Goal: Navigation & Orientation: Find specific page/section

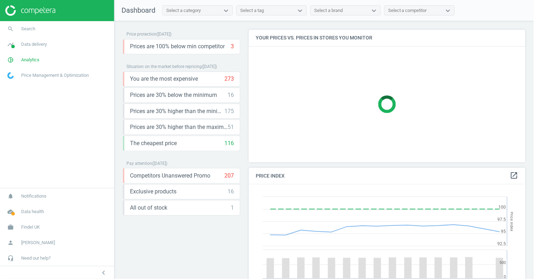
scroll to position [139, 277]
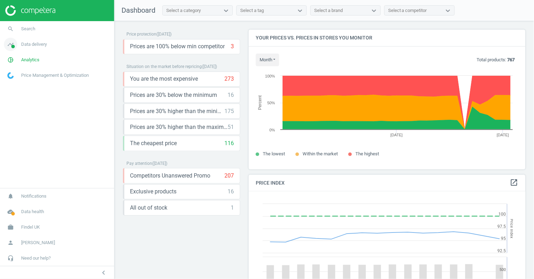
click at [50, 48] on link "timeline Data delivery" at bounding box center [57, 44] width 114 height 15
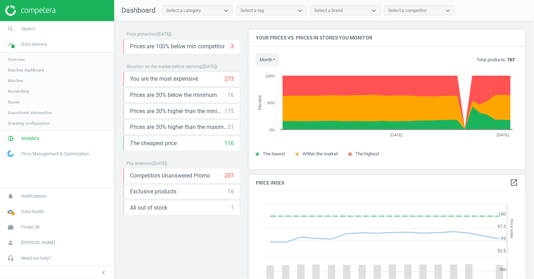
click at [18, 63] on link "Overview" at bounding box center [57, 59] width 114 height 11
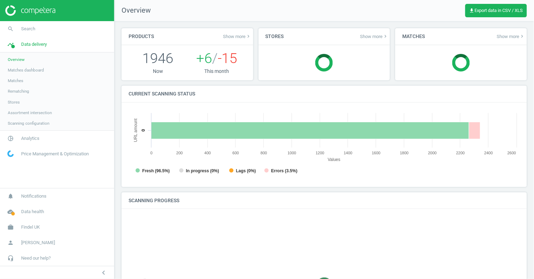
scroll to position [141, 392]
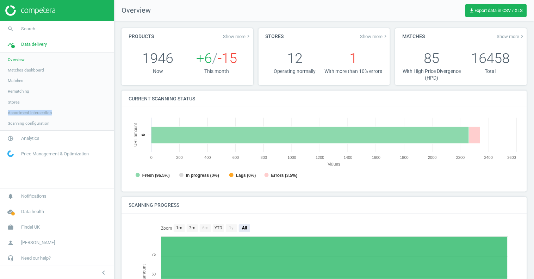
click at [369, 36] on span "Show more keyboard_arrow_right" at bounding box center [374, 36] width 28 height 6
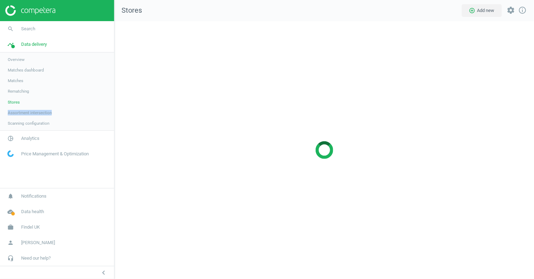
scroll to position [258, 420]
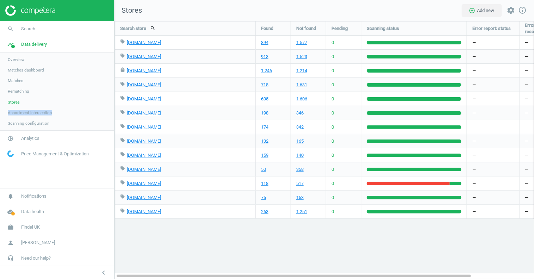
click at [18, 68] on span "Matches dashboard" at bounding box center [26, 70] width 36 height 6
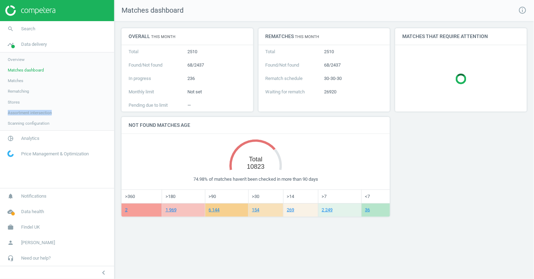
click at [24, 94] on span "Rematching" at bounding box center [18, 91] width 21 height 6
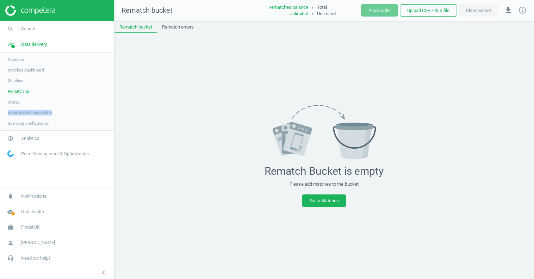
click at [22, 72] on span "Matches dashboard" at bounding box center [26, 70] width 36 height 6
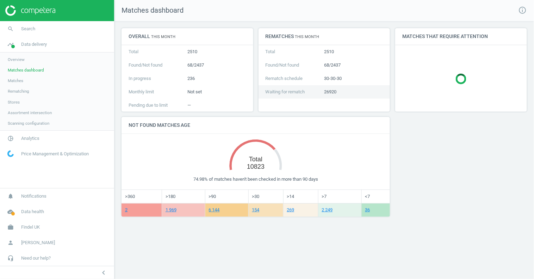
click at [320, 93] on p "Waiting for rematch" at bounding box center [295, 92] width 59 height 6
click at [333, 91] on p "26920" at bounding box center [353, 92] width 59 height 6
click at [326, 91] on p "26920" at bounding box center [353, 92] width 59 height 6
click at [24, 93] on span "Rematching" at bounding box center [18, 91] width 21 height 6
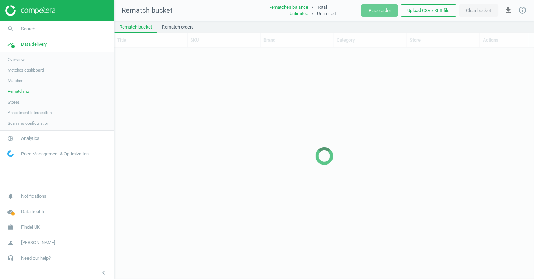
scroll to position [231, 419]
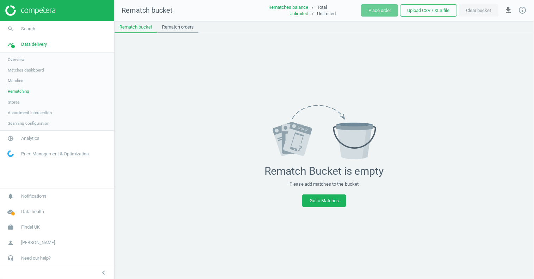
click at [177, 28] on link "Rematch orders" at bounding box center [178, 27] width 42 height 12
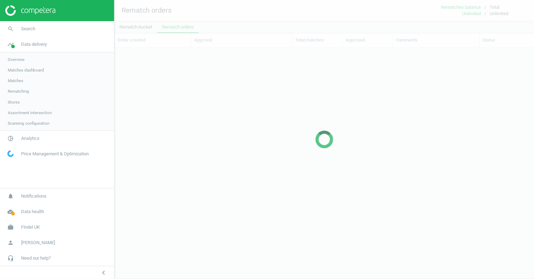
scroll to position [0, 0]
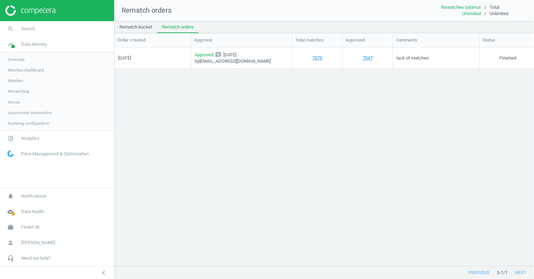
click at [27, 69] on span "Matches dashboard" at bounding box center [26, 70] width 36 height 6
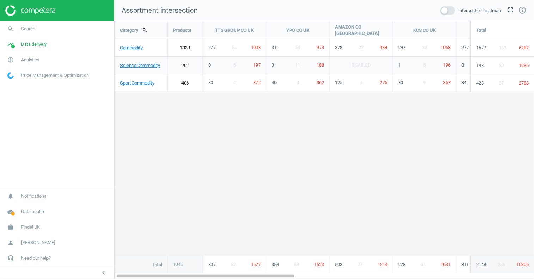
scroll to position [258, 420]
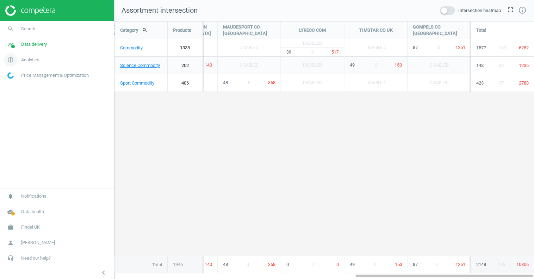
click at [35, 63] on link "pie_chart_outlined Analytics" at bounding box center [57, 59] width 114 height 15
click at [37, 47] on span "Data delivery" at bounding box center [34, 44] width 26 height 6
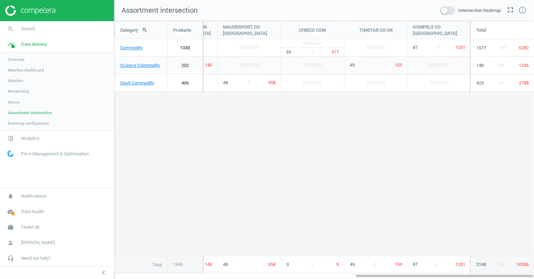
click at [29, 124] on span "Scanning configuration" at bounding box center [29, 123] width 42 height 6
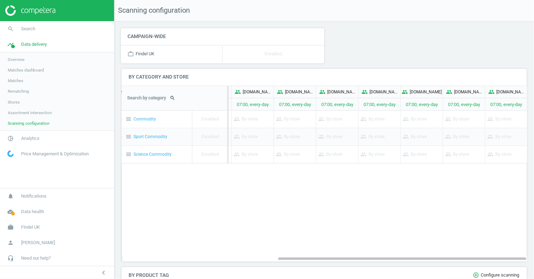
click at [40, 112] on span "Assortment intersection" at bounding box center [30, 113] width 44 height 6
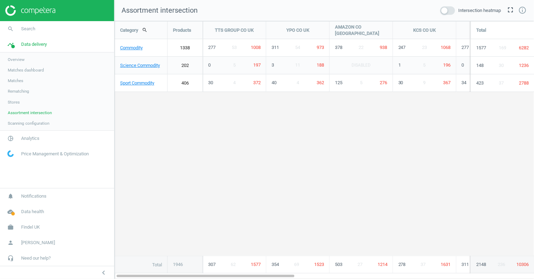
scroll to position [258, 420]
click at [46, 121] on span "Scanning configuration" at bounding box center [29, 123] width 42 height 6
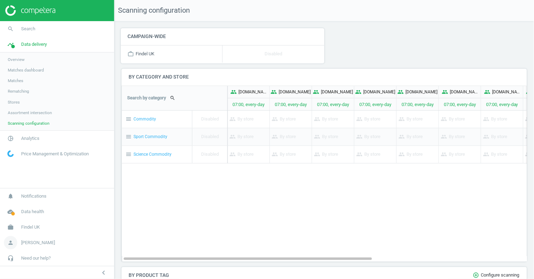
click at [36, 244] on span "[PERSON_NAME]" at bounding box center [38, 242] width 34 height 6
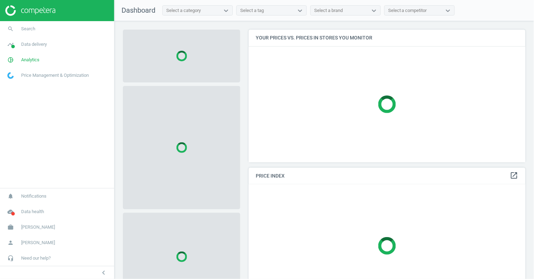
scroll to position [132, 277]
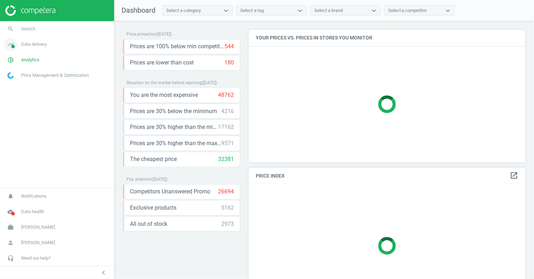
click at [35, 48] on link "timeline Data delivery" at bounding box center [57, 44] width 114 height 15
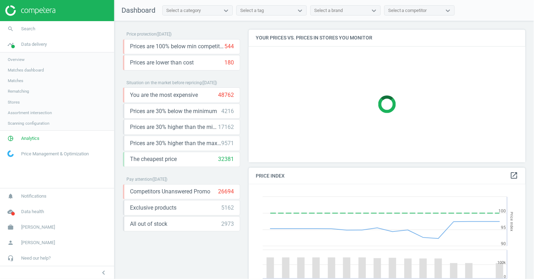
scroll to position [162, 277]
click at [21, 93] on span "Rematching" at bounding box center [18, 91] width 21 height 6
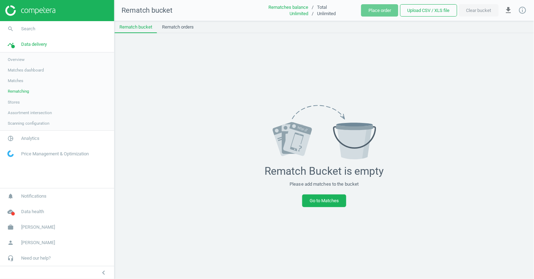
click at [24, 70] on span "Matches dashboard" at bounding box center [26, 70] width 36 height 6
